Goal: Find specific page/section: Find specific page/section

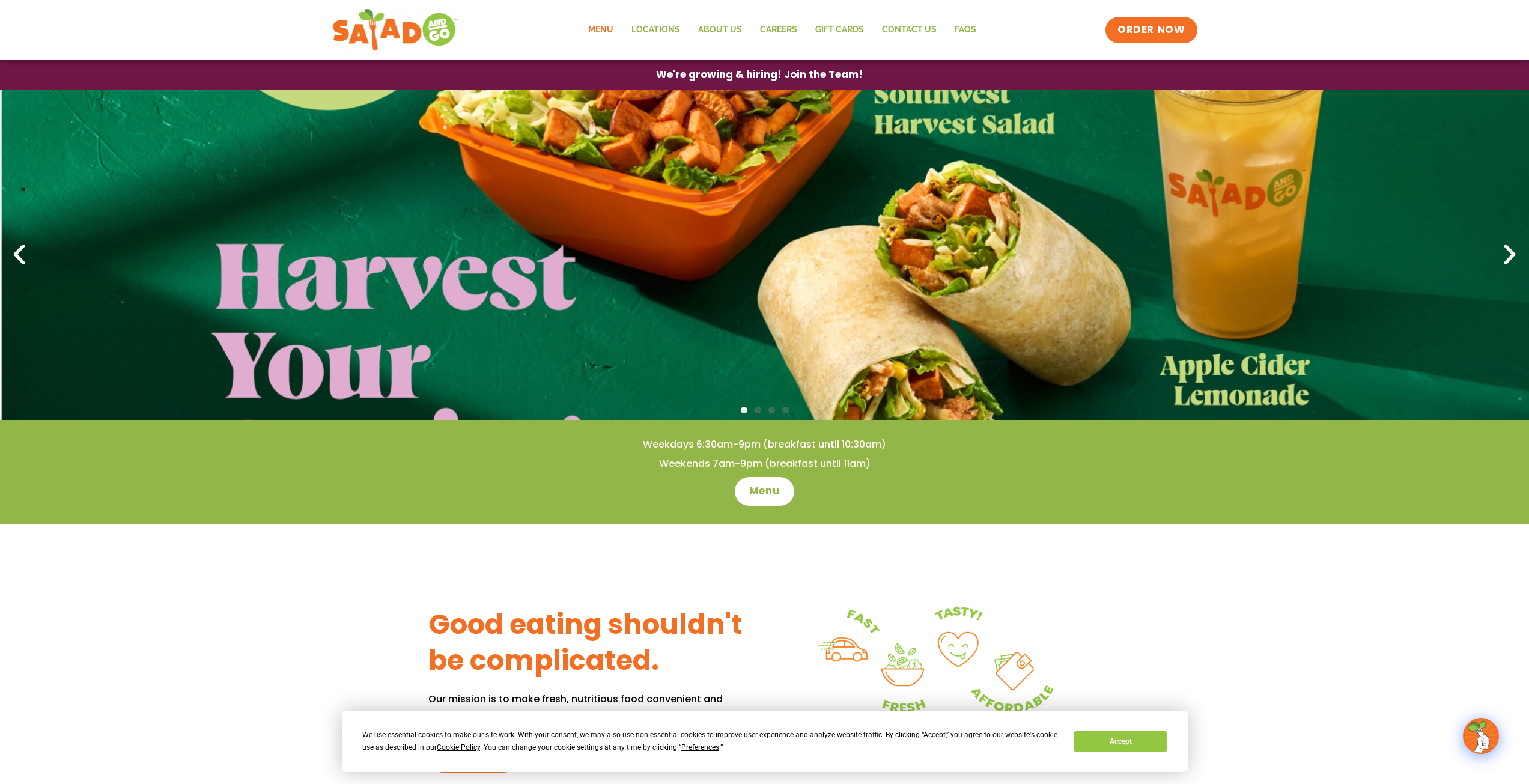
click at [601, 23] on link "Menu" at bounding box center [601, 29] width 44 height 27
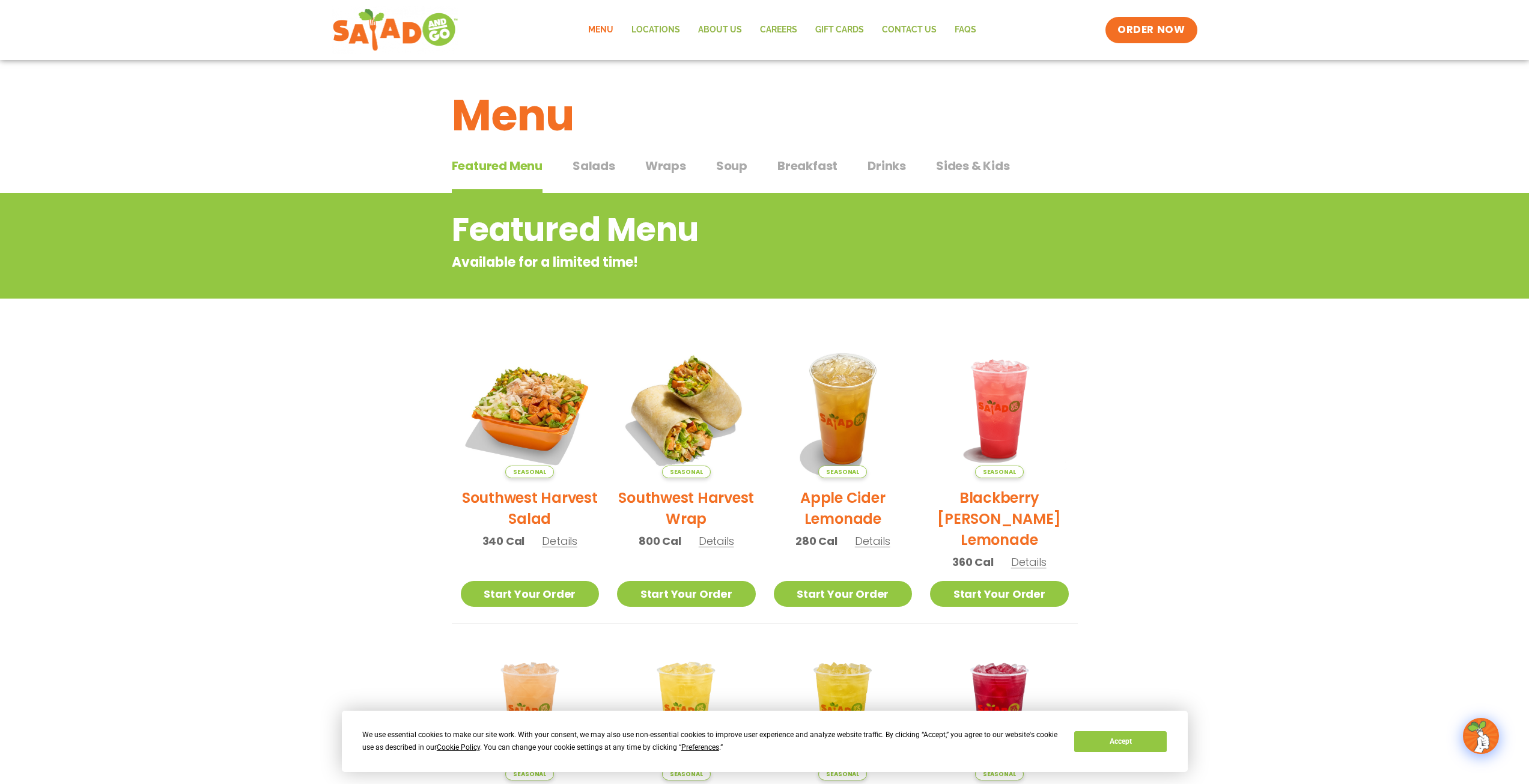
click at [600, 170] on span "Salads" at bounding box center [594, 166] width 43 height 18
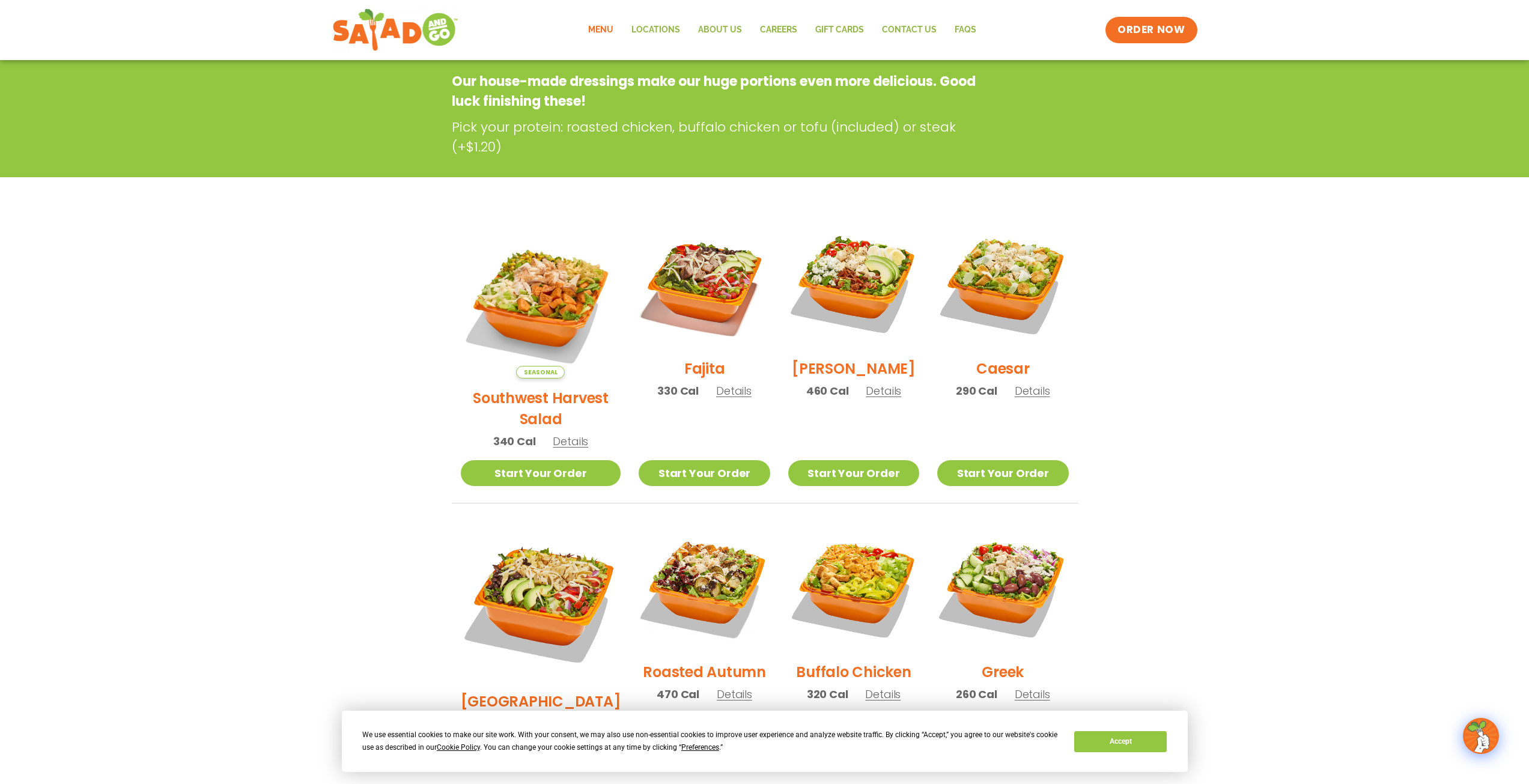
scroll to position [180, 0]
